Goal: Find specific page/section: Locate a particular part of the current website

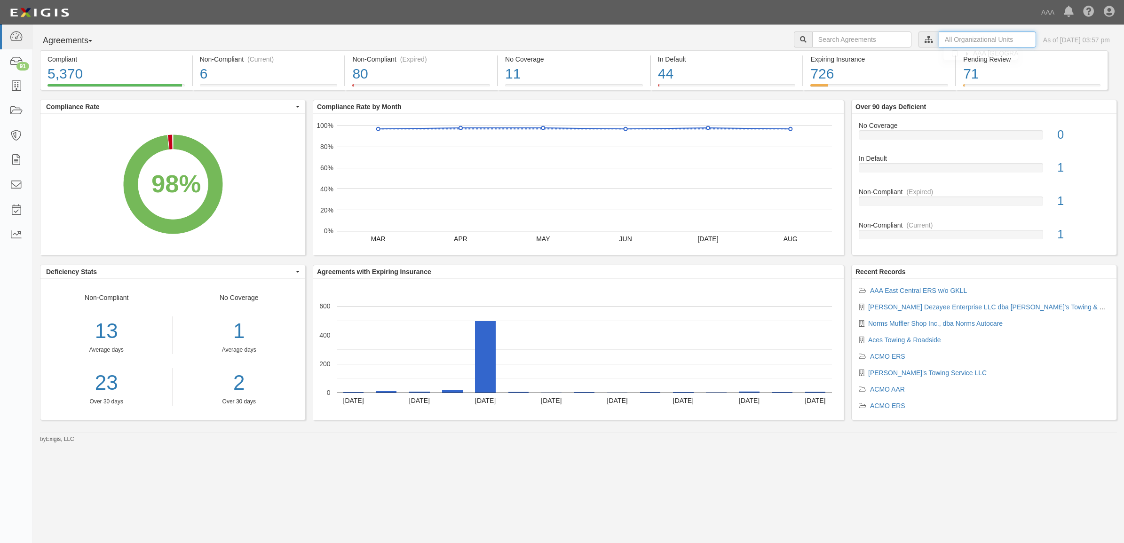
click at [953, 41] on input "text" at bounding box center [987, 40] width 97 height 16
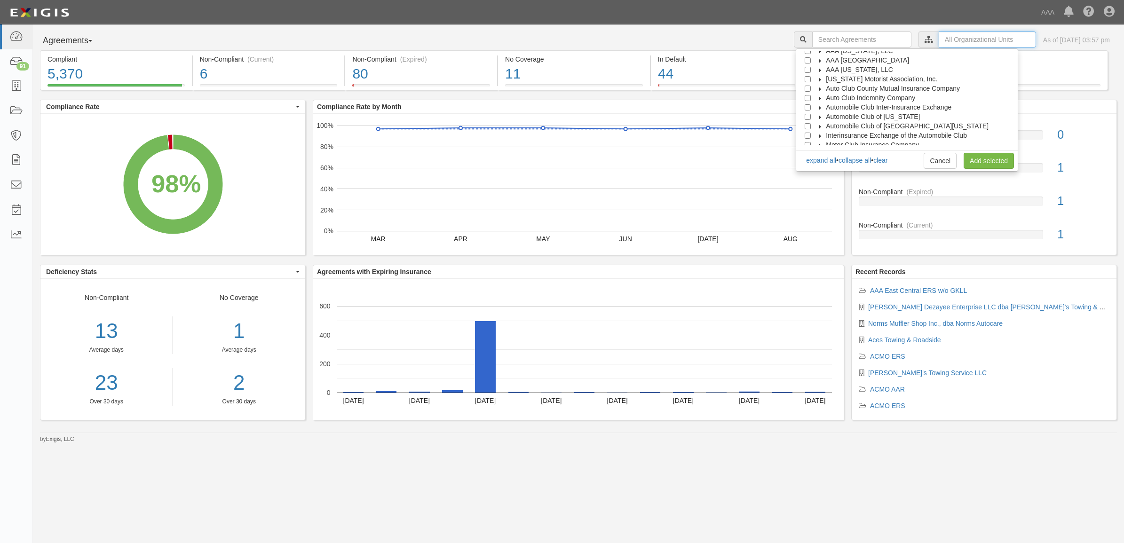
scroll to position [38, 0]
click at [825, 108] on label "Automobile Club of [GEOGRAPHIC_DATA][US_STATE]" at bounding box center [901, 112] width 174 height 9
click at [832, 120] on icon at bounding box center [828, 122] width 7 height 4
click at [828, 111] on input "Emergency Roadside Service (ERS)" at bounding box center [824, 113] width 6 height 6
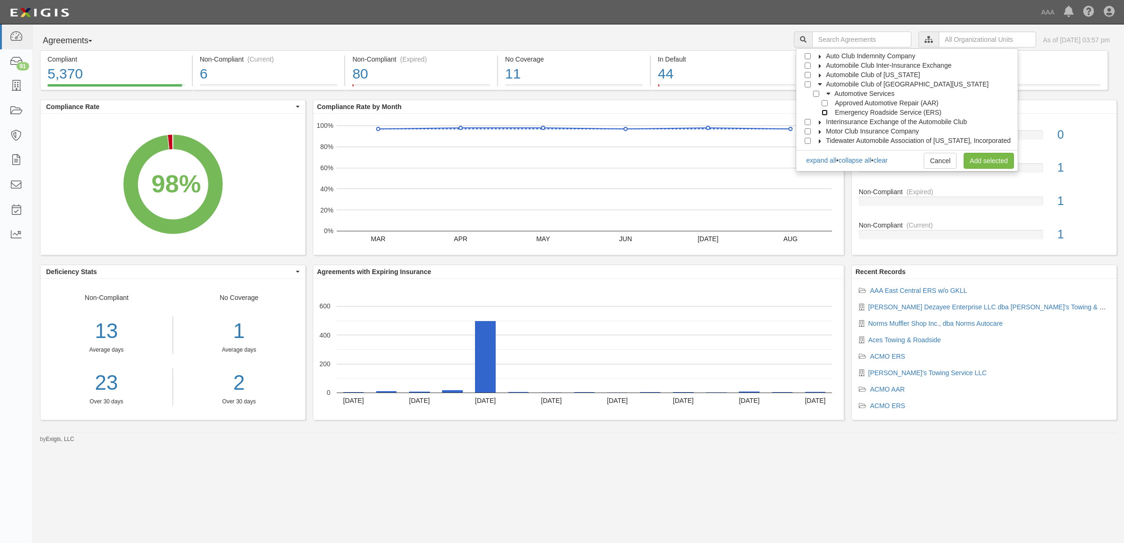
checkbox input "true"
click at [978, 158] on link "Add selected" at bounding box center [988, 161] width 50 height 16
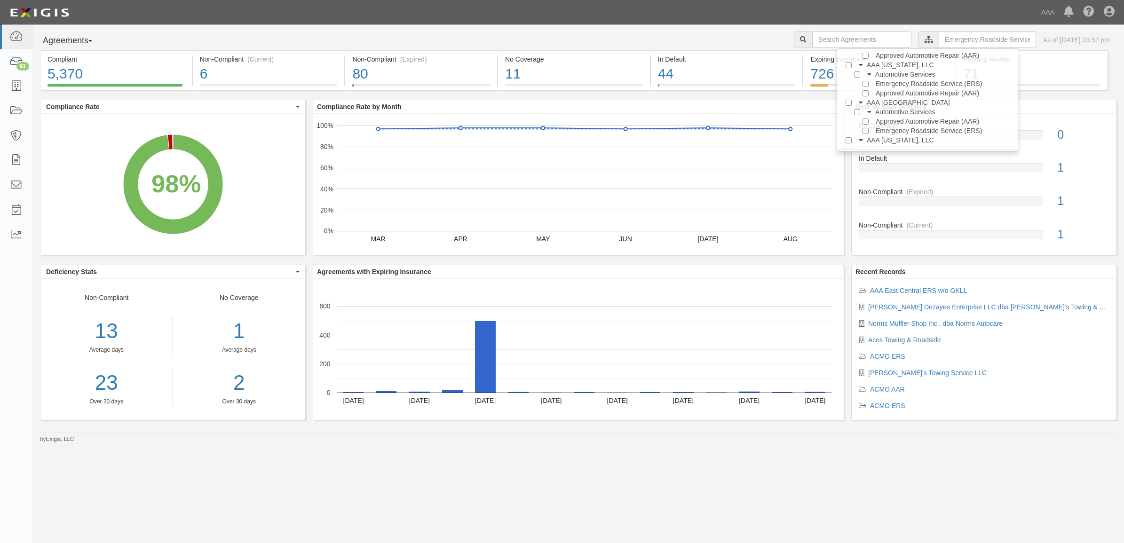
scroll to position [0, 0]
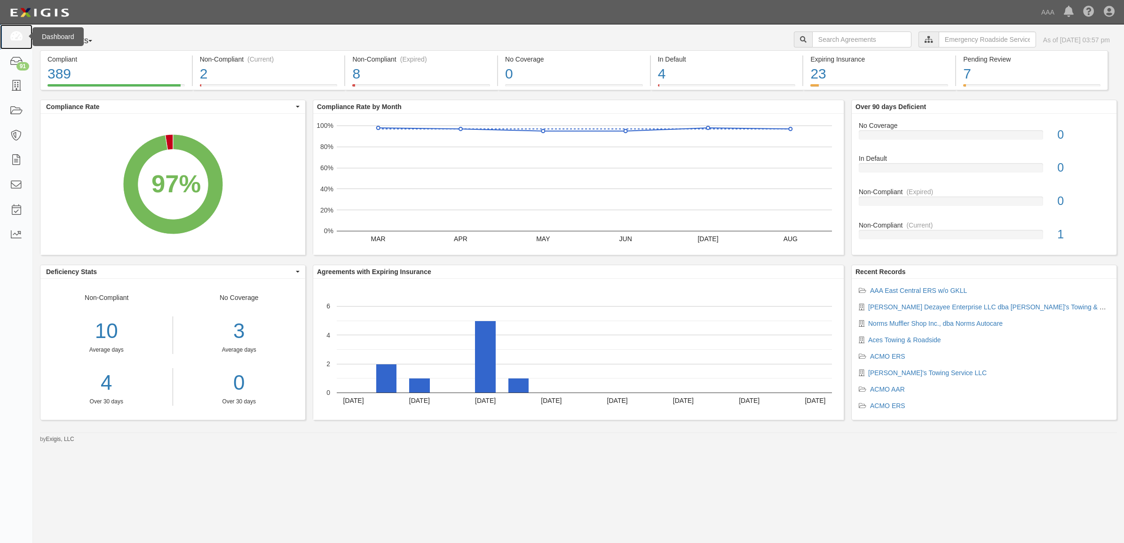
click at [20, 33] on icon at bounding box center [15, 37] width 13 height 11
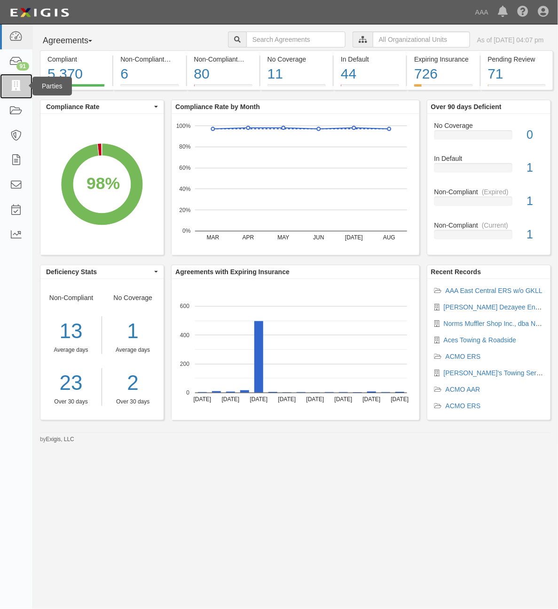
click at [8, 89] on link at bounding box center [16, 86] width 32 height 25
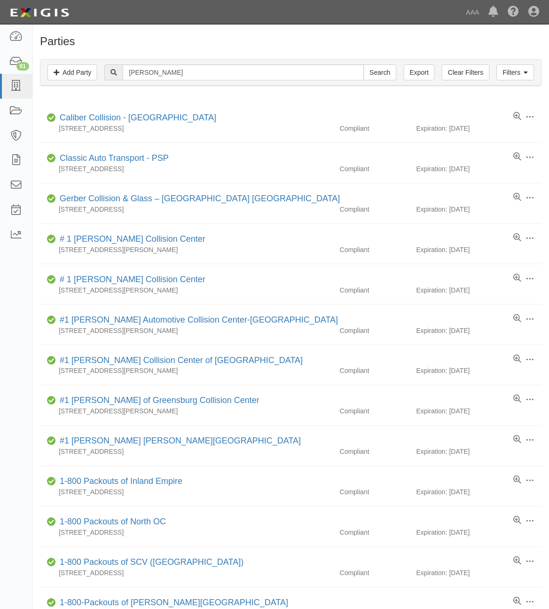
type input "[PERSON_NAME]"
click at [364, 64] on input "Search" at bounding box center [380, 72] width 33 height 16
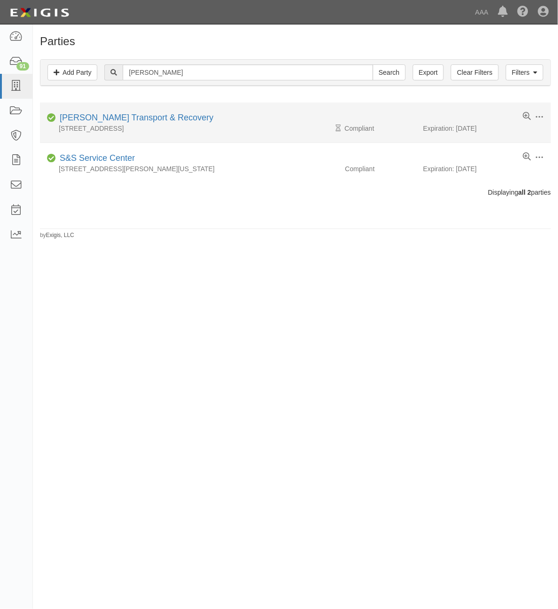
click at [101, 113] on div "[PERSON_NAME] Transport & Recovery" at bounding box center [135, 118] width 158 height 12
click at [102, 118] on link "[PERSON_NAME] Transport & Recovery" at bounding box center [137, 117] width 154 height 9
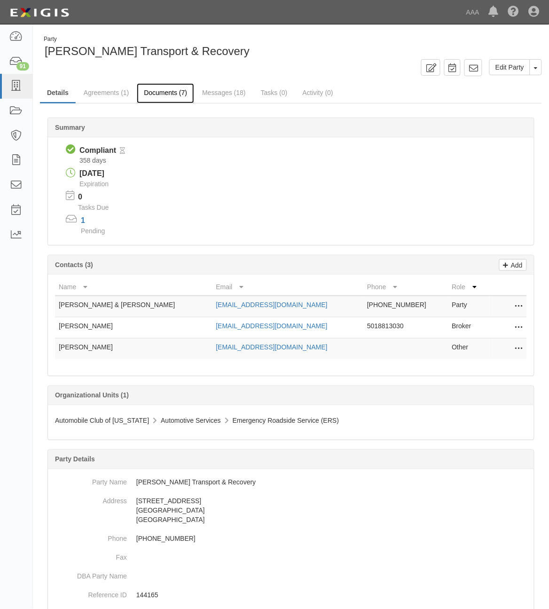
click at [168, 100] on link "Documents (7)" at bounding box center [165, 93] width 57 height 20
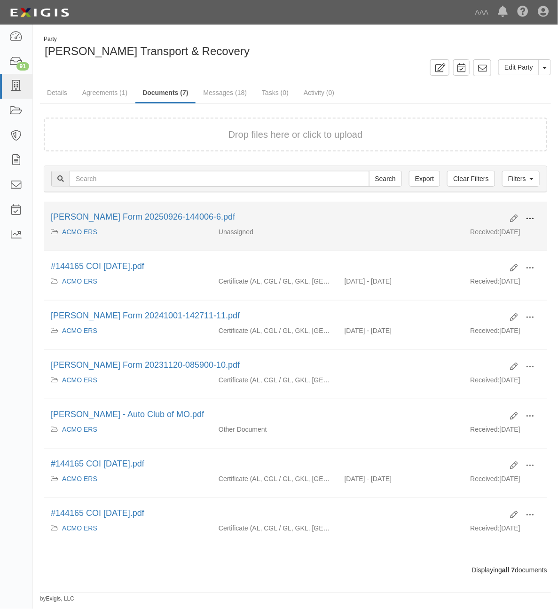
click at [529, 212] on button at bounding box center [530, 219] width 21 height 16
click at [482, 233] on link "View" at bounding box center [484, 232] width 74 height 17
